Goal: Task Accomplishment & Management: Use online tool/utility

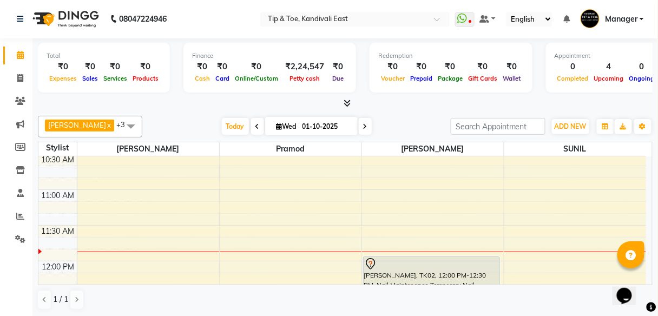
scroll to position [178, 0]
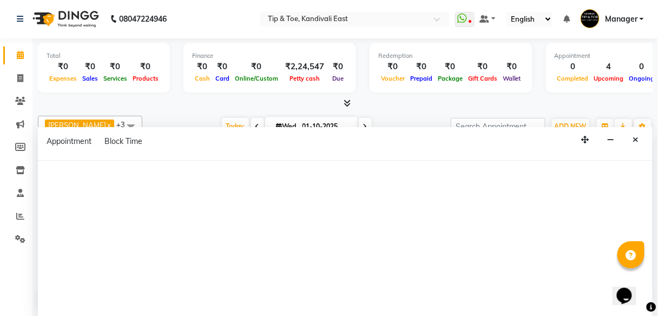
select select "70623"
select select "tentative"
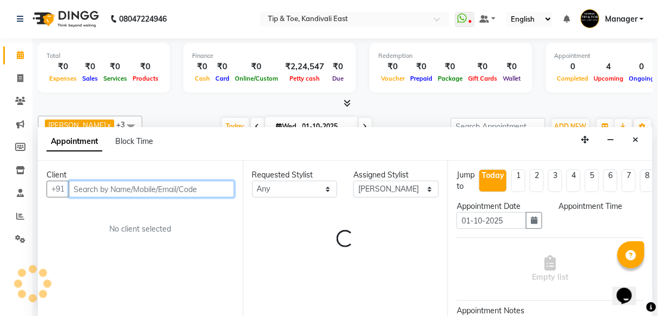
select select "675"
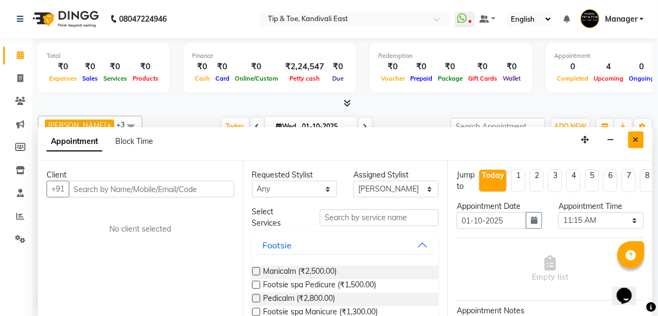
click at [635, 141] on icon "Close" at bounding box center [636, 140] width 6 height 8
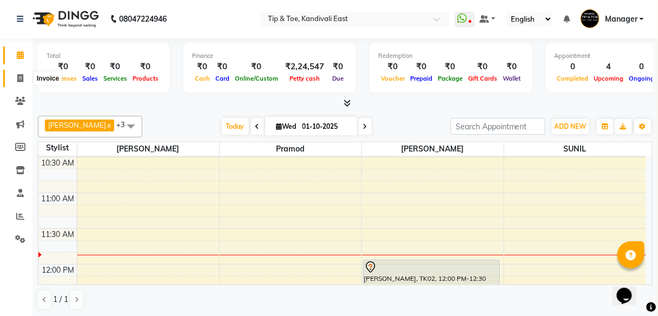
click at [17, 77] on icon at bounding box center [20, 78] width 6 height 8
select select "7846"
select select "service"
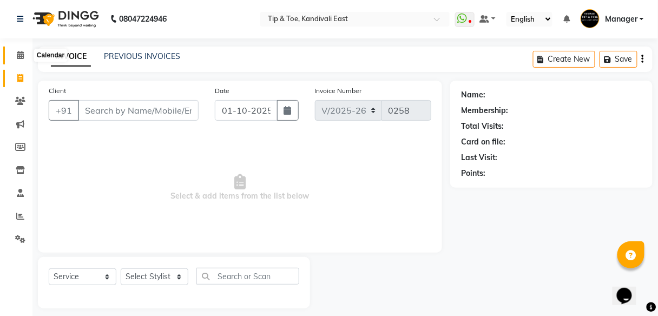
click at [18, 54] on icon at bounding box center [20, 55] width 7 height 8
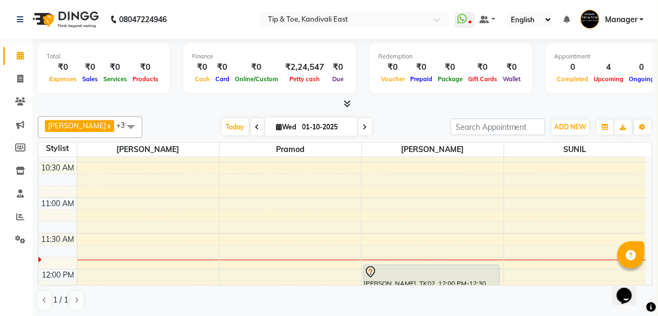
scroll to position [173, 0]
select select "70623"
select select "675"
select select "tentative"
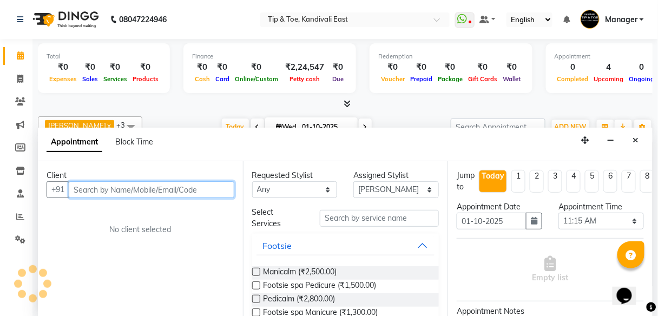
scroll to position [1, 0]
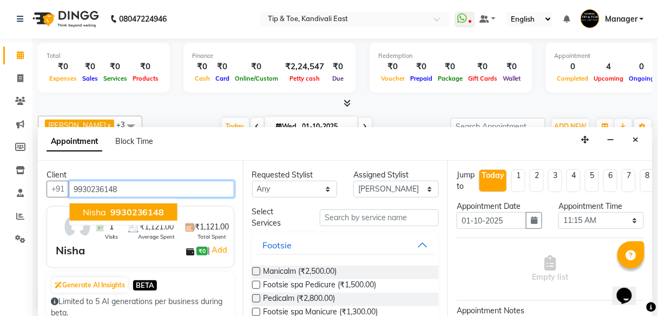
click at [134, 210] on span "9930236148" at bounding box center [137, 212] width 54 height 11
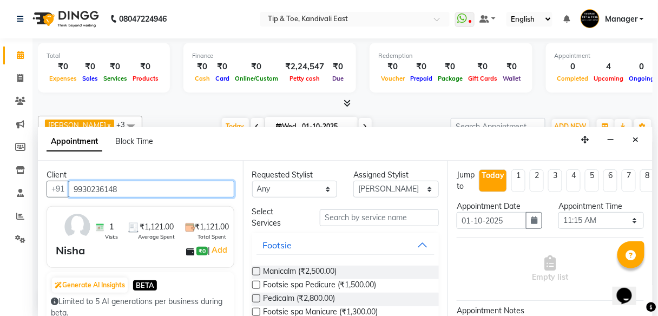
type input "9930236148"
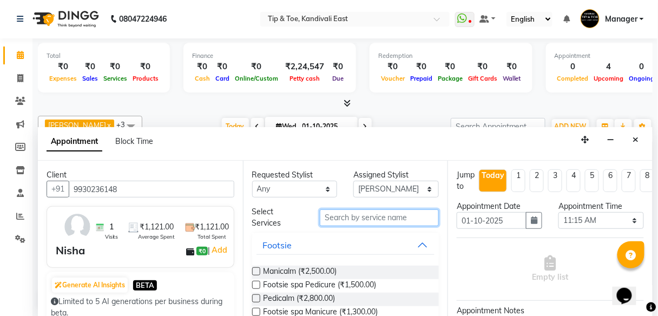
click at [389, 218] on input "text" at bounding box center [379, 217] width 119 height 17
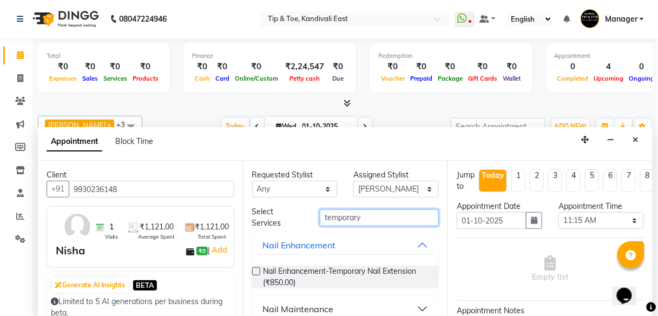
type input "temporary"
click at [254, 271] on label at bounding box center [256, 271] width 8 height 8
click at [254, 271] on input "checkbox" at bounding box center [255, 272] width 7 height 7
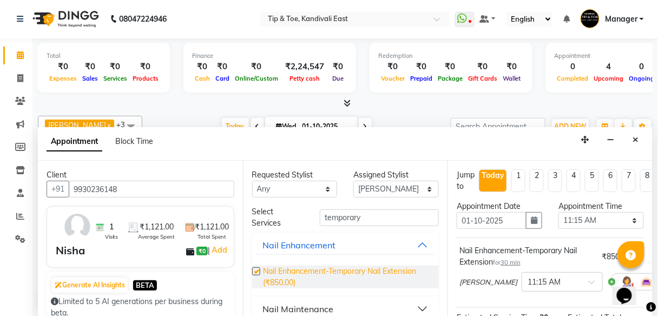
checkbox input "false"
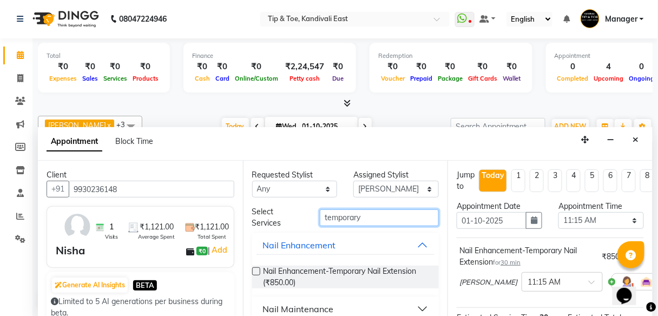
drag, startPoint x: 365, startPoint y: 219, endPoint x: 265, endPoint y: 219, distance: 100.1
click at [266, 218] on div "Select Services temporary" at bounding box center [346, 217] width 204 height 23
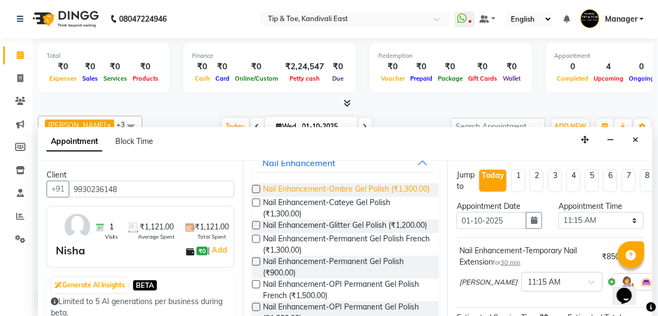
scroll to position [87, 0]
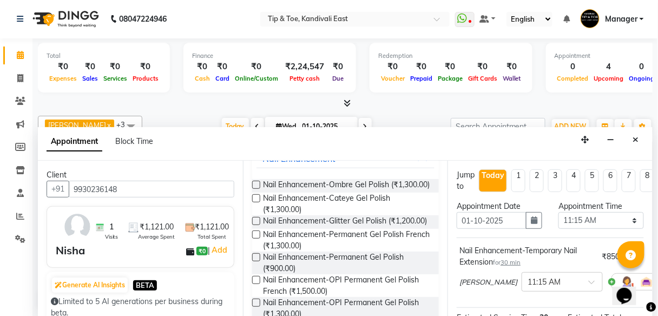
type input "gel polish"
click at [254, 261] on label at bounding box center [256, 257] width 8 height 8
click at [254, 262] on input "checkbox" at bounding box center [255, 258] width 7 height 7
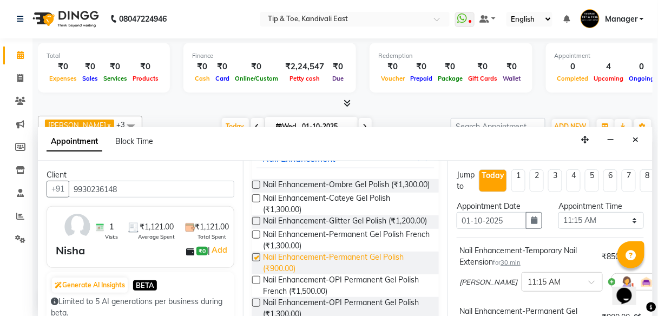
checkbox input "false"
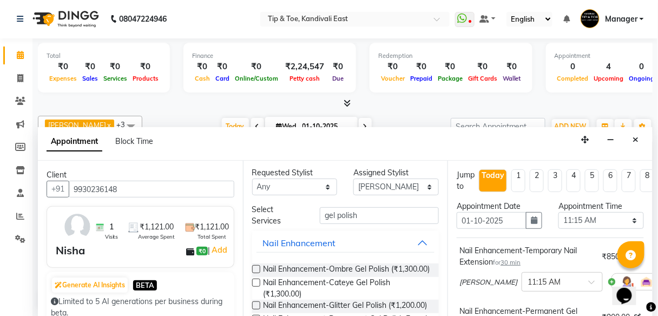
scroll to position [0, 0]
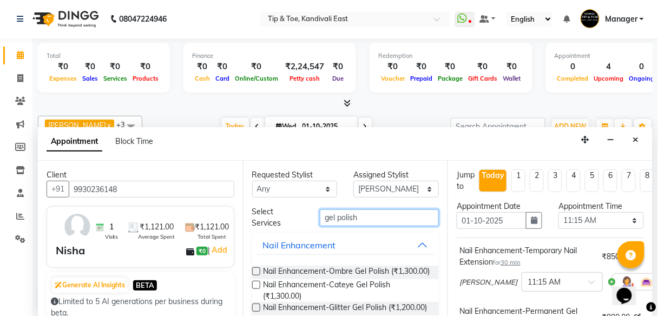
drag, startPoint x: 363, startPoint y: 210, endPoint x: 263, endPoint y: 222, distance: 100.8
click at [263, 222] on div "Select Services gel polish" at bounding box center [346, 217] width 204 height 23
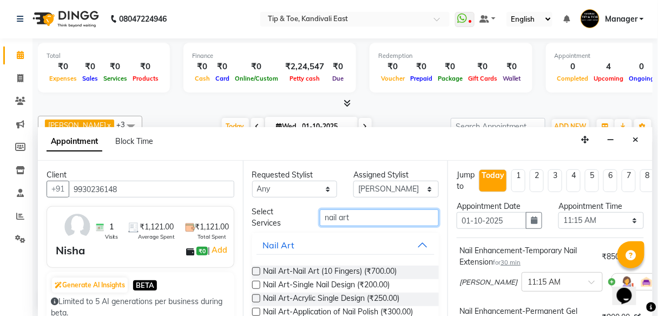
type input "nail art"
click at [257, 283] on label at bounding box center [256, 285] width 8 height 8
click at [257, 283] on input "checkbox" at bounding box center [255, 286] width 7 height 7
checkbox input "false"
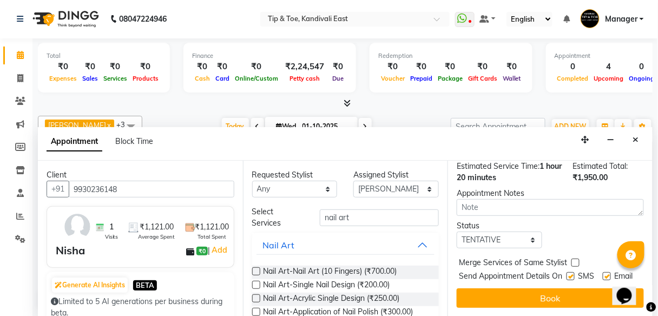
scroll to position [276, 0]
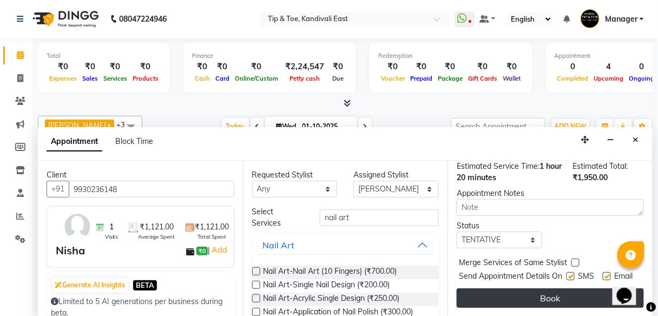
click at [489, 289] on button "Book" at bounding box center [550, 298] width 187 height 19
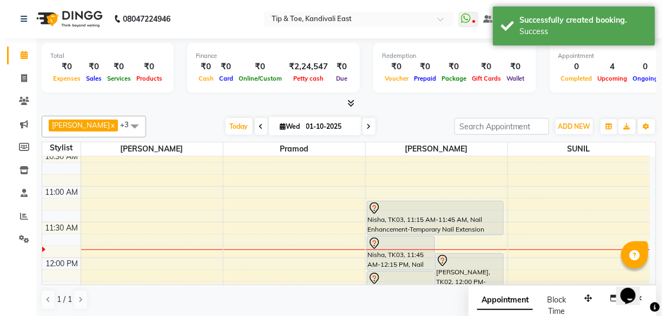
scroll to position [173, 0]
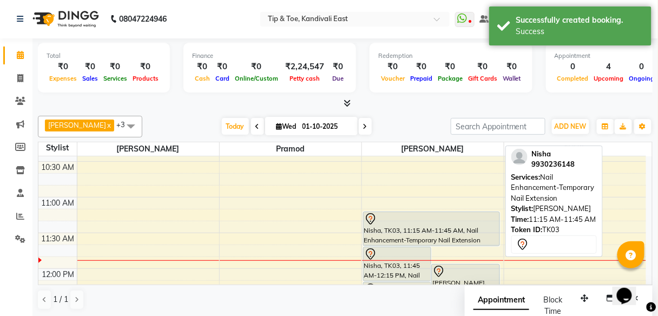
click at [435, 223] on div at bounding box center [431, 219] width 135 height 13
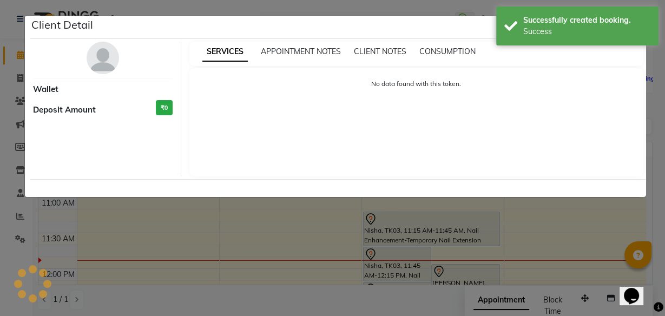
select select "7"
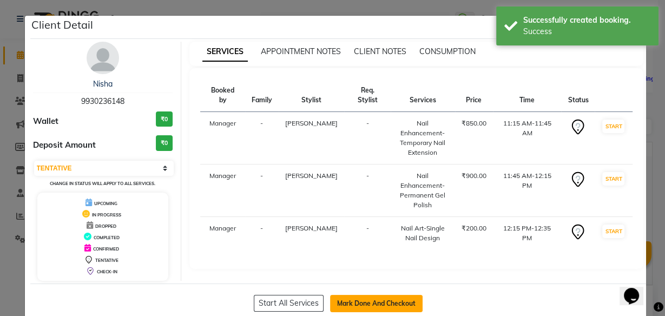
click at [359, 301] on button "Mark Done And Checkout" at bounding box center [376, 303] width 93 height 17
select select "7846"
select select "service"
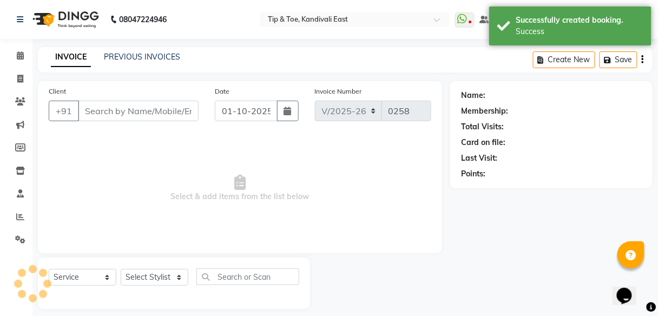
type input "9930236148"
select select "70623"
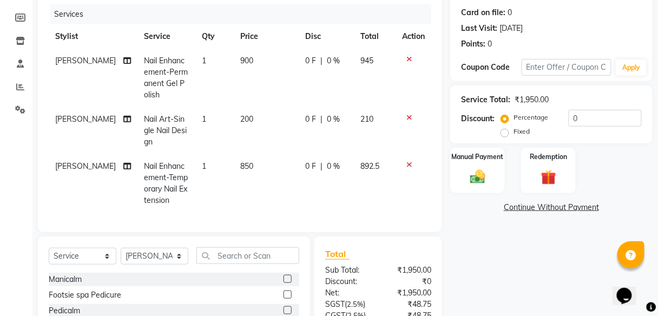
scroll to position [173, 0]
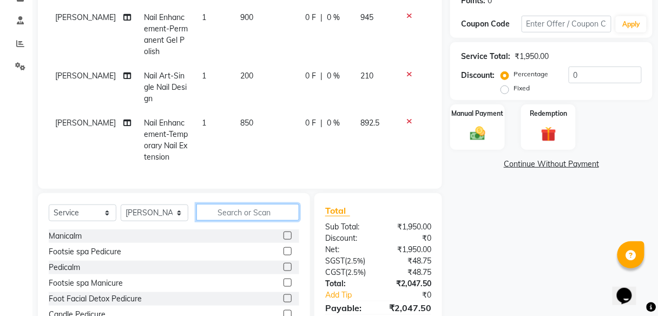
click at [241, 219] on input "text" at bounding box center [247, 212] width 103 height 17
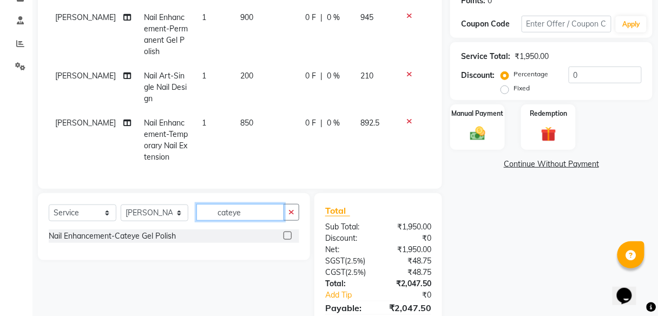
type input "cateye"
click at [290, 240] on label at bounding box center [288, 236] width 8 height 8
click at [290, 240] on input "checkbox" at bounding box center [287, 236] width 7 height 7
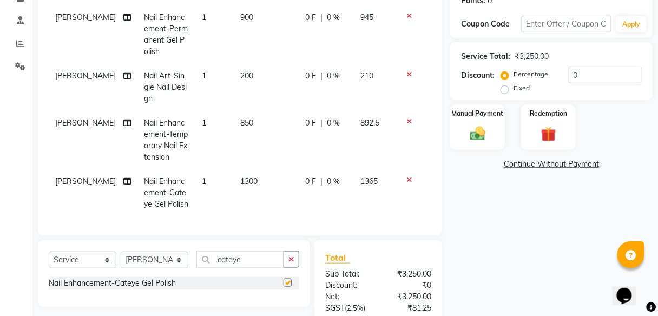
checkbox input "false"
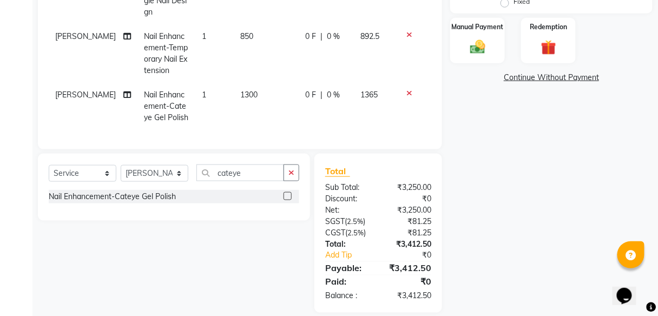
scroll to position [130, 0]
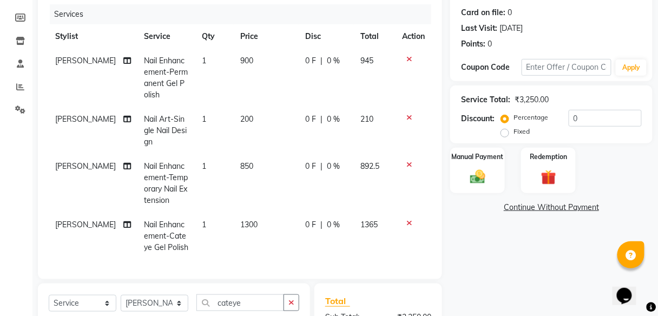
click at [407, 60] on icon at bounding box center [410, 59] width 6 height 8
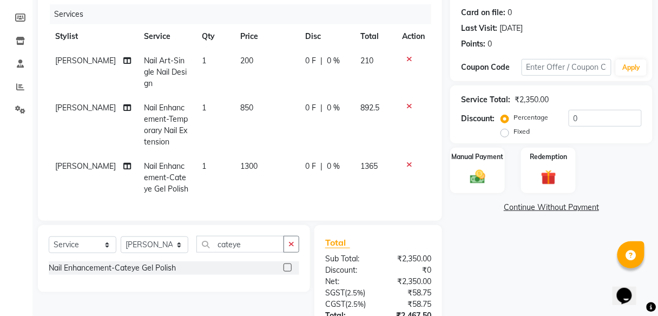
click at [327, 162] on span "0 %" at bounding box center [333, 166] width 13 height 11
select select "70623"
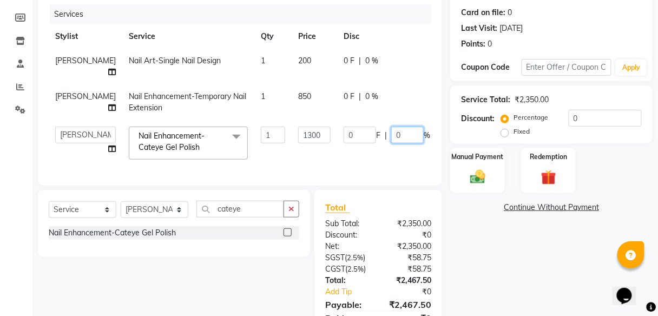
click at [391, 133] on input "0" at bounding box center [407, 135] width 32 height 17
type input "50"
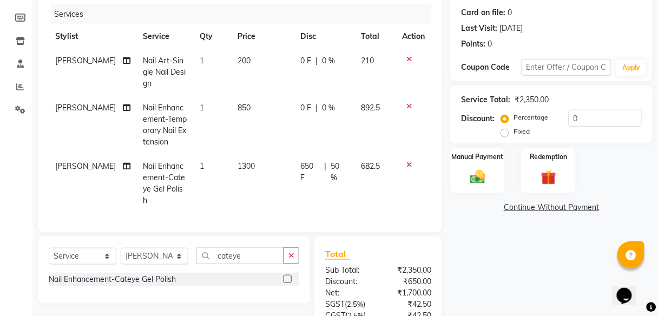
click at [340, 155] on td "650 F | 50 %" at bounding box center [324, 183] width 60 height 58
select select "70623"
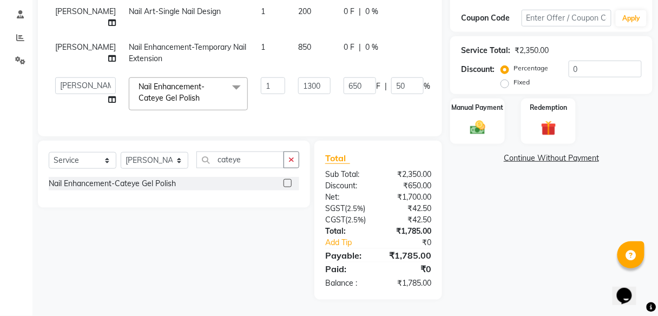
scroll to position [98, 0]
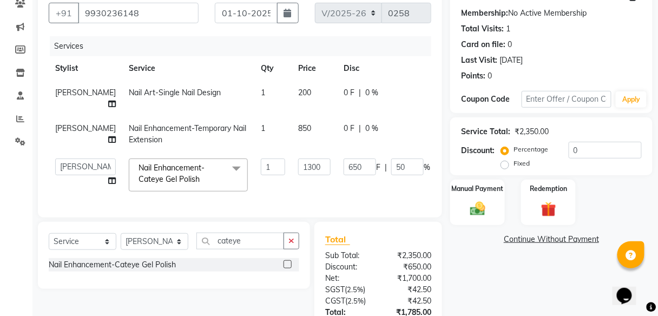
click at [454, 244] on link "Continue Without Payment" at bounding box center [552, 239] width 198 height 11
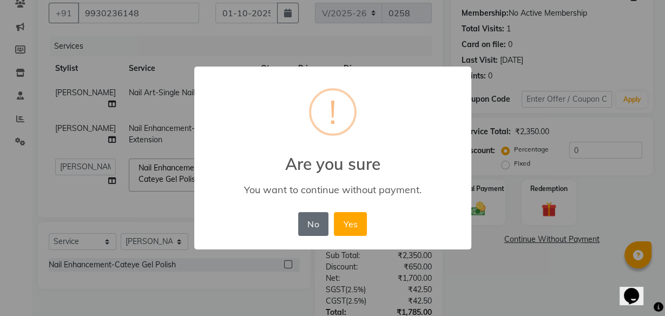
click at [302, 225] on button "No" at bounding box center [313, 224] width 30 height 24
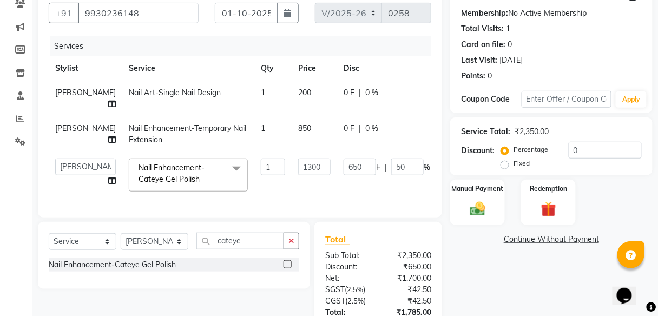
click at [469, 261] on div "Name: [PERSON_NAME] Membership: No Active Membership Total Visits: 1 Card on fi…" at bounding box center [555, 182] width 211 height 398
click at [298, 90] on span "200" at bounding box center [304, 93] width 13 height 10
select select "70623"
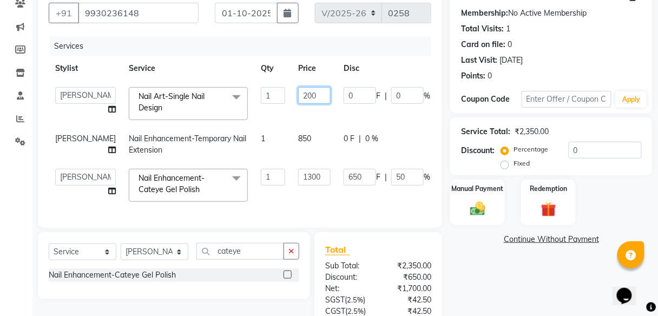
click at [298, 93] on input "200" at bounding box center [314, 95] width 32 height 17
type input "700"
click at [474, 266] on div "Name: [PERSON_NAME] Membership: No Active Membership Total Visits: 1 Card on fi…" at bounding box center [555, 187] width 211 height 408
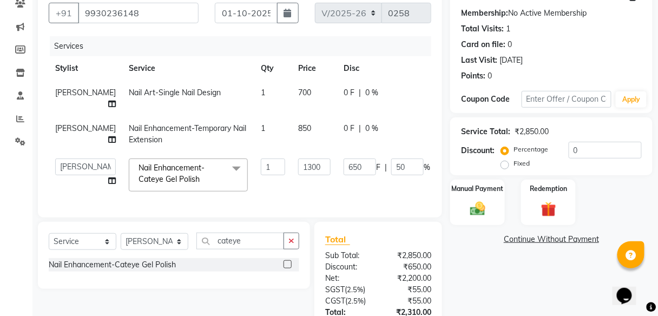
scroll to position [55, 0]
